Goal: Information Seeking & Learning: Learn about a topic

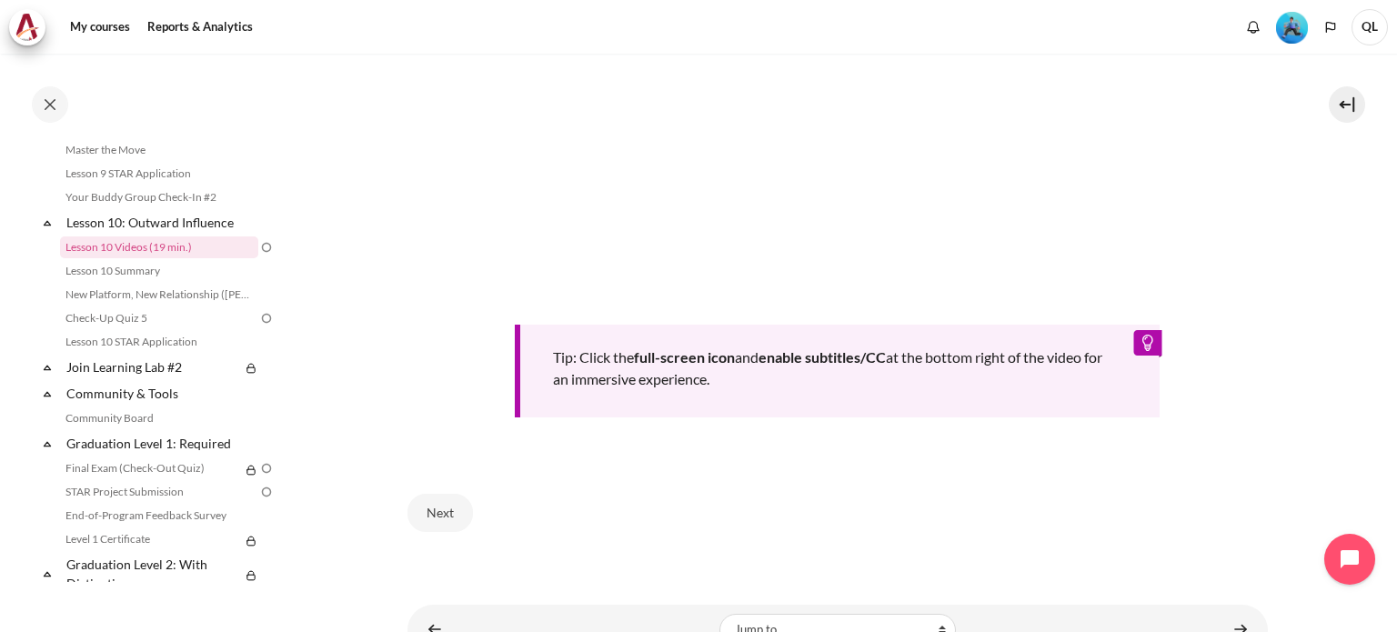
scroll to position [805, 0]
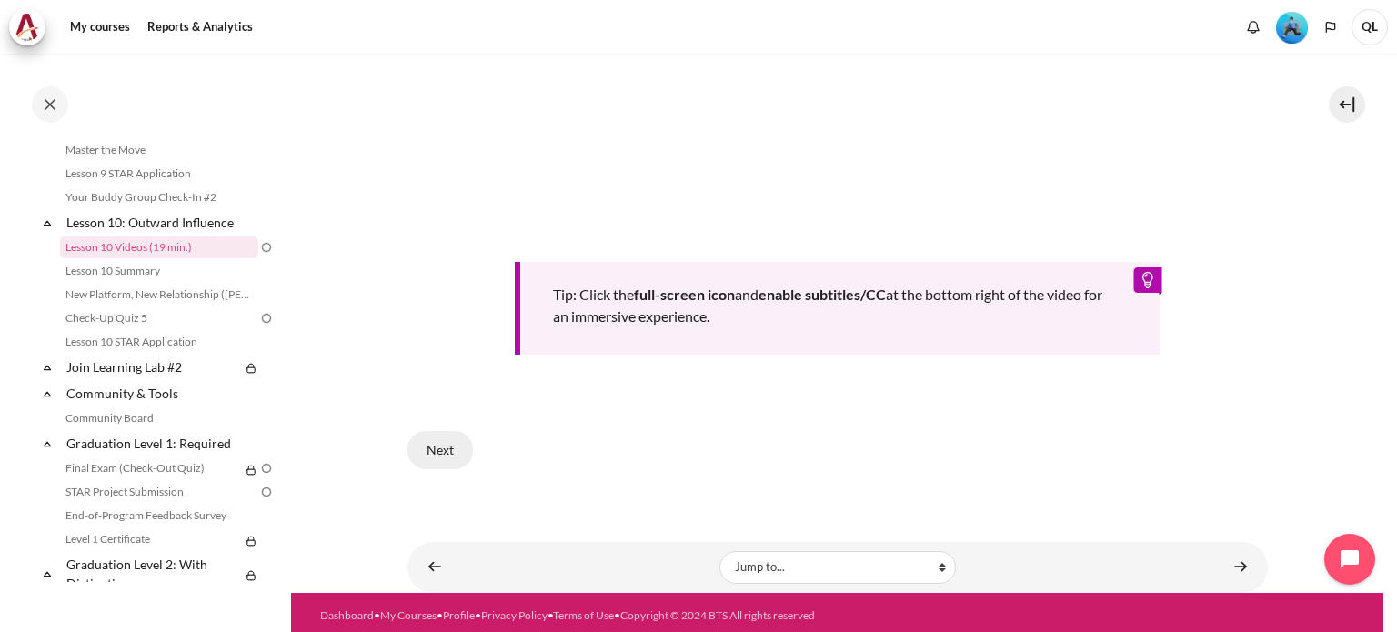
click at [442, 449] on button "Next" at bounding box center [441, 450] width 66 height 38
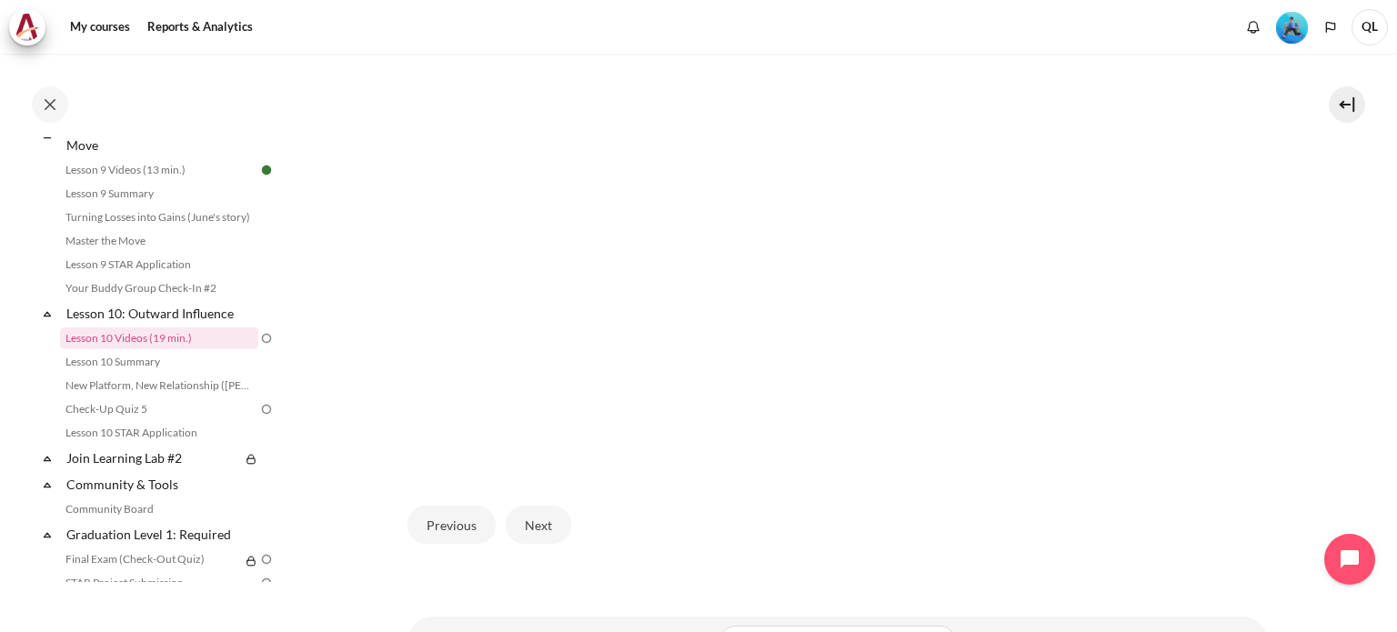
scroll to position [594, 0]
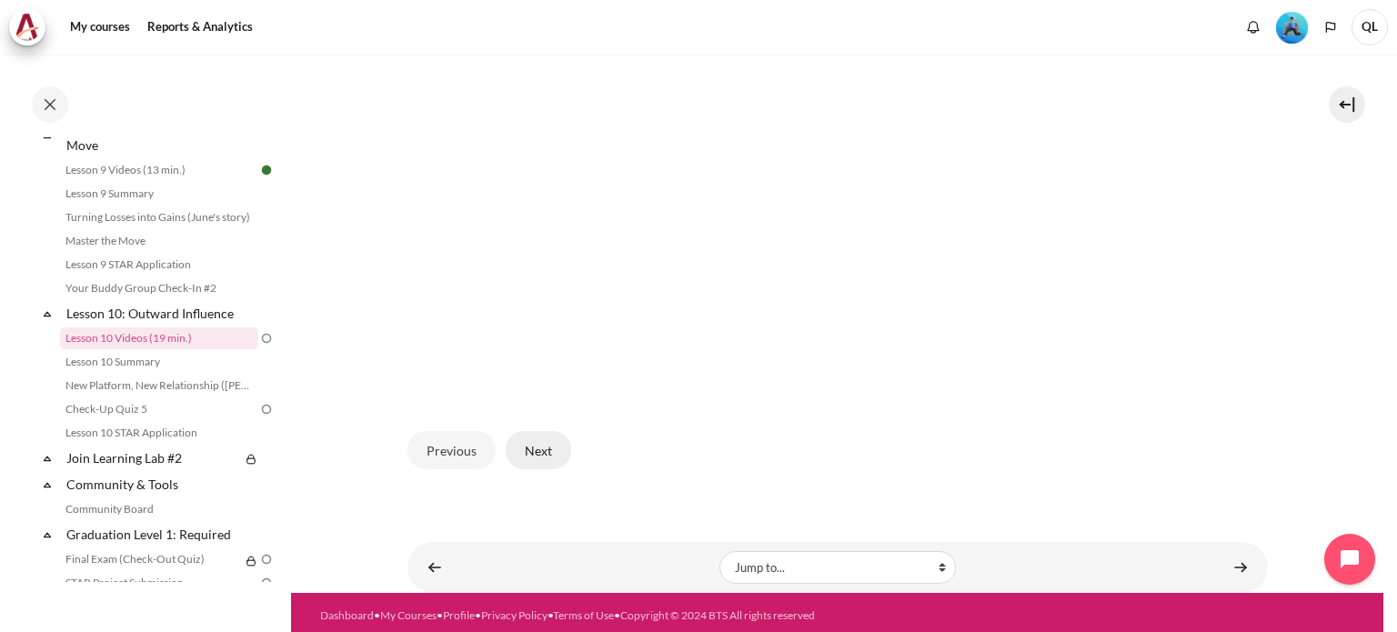
click at [541, 447] on button "Next" at bounding box center [539, 450] width 66 height 38
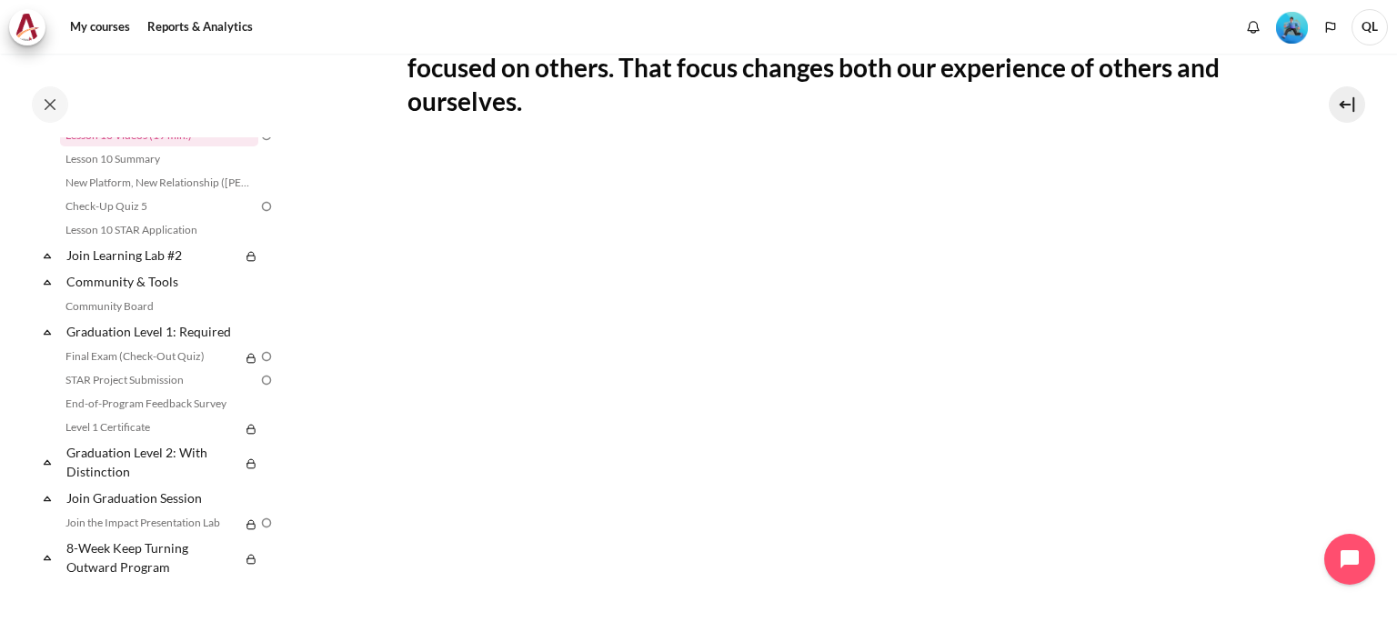
scroll to position [546, 0]
